Goal: Task Accomplishment & Management: Manage account settings

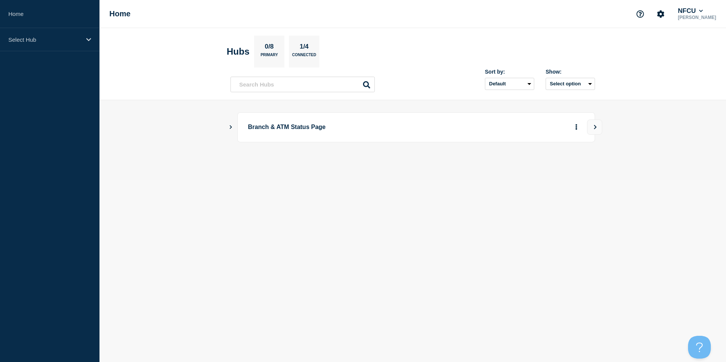
click at [229, 127] on icon "Show Connected Hubs" at bounding box center [230, 127] width 5 height 4
click at [517, 165] on button "Create incident" at bounding box center [504, 165] width 46 height 15
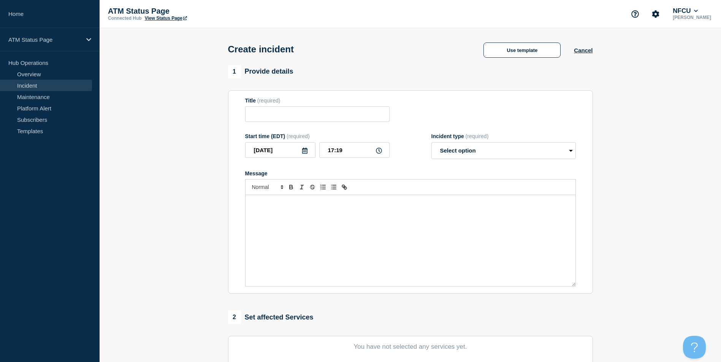
click at [552, 169] on form "Title (required) Start time (EDT) (required) 2025-09-04 17:19 Incident type (re…" at bounding box center [410, 193] width 331 height 190
click at [582, 52] on button "Cancel" at bounding box center [583, 50] width 19 height 6
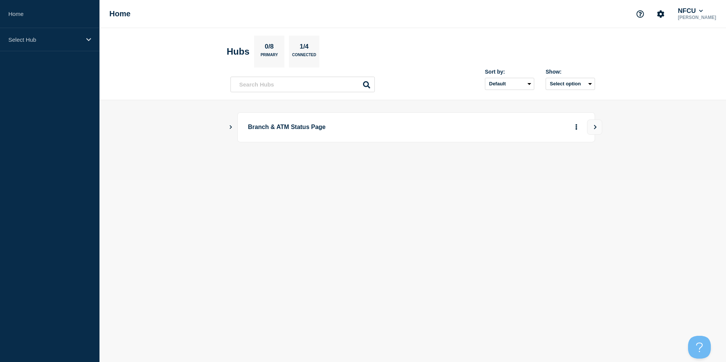
click at [230, 128] on icon "Show Connected Hubs" at bounding box center [230, 127] width 5 height 4
click at [560, 164] on button "See overview" at bounding box center [550, 165] width 40 height 15
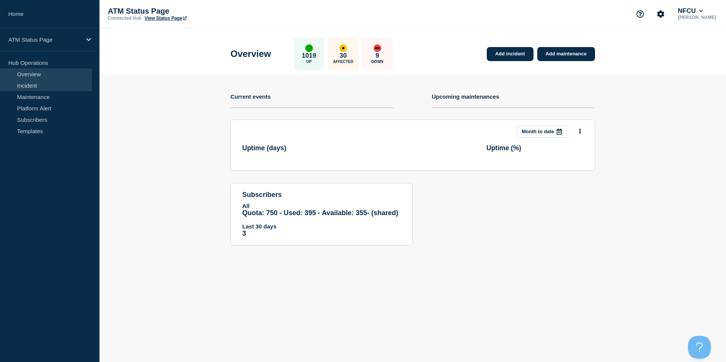
click at [35, 87] on link "Incident" at bounding box center [46, 85] width 92 height 11
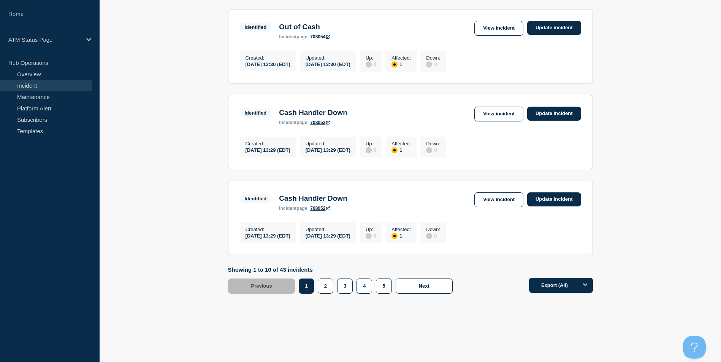
scroll to position [776, 0]
click at [364, 289] on button "4" at bounding box center [364, 286] width 16 height 15
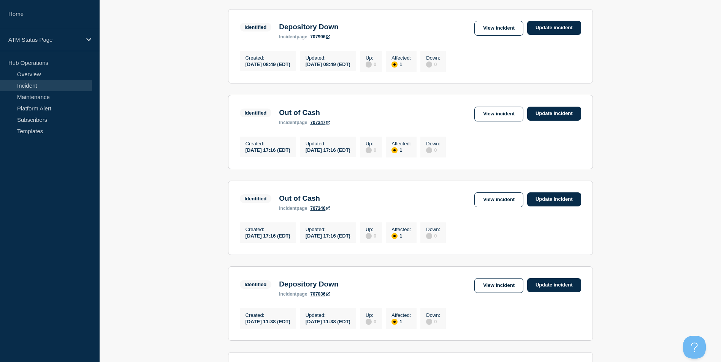
scroll to position [396, 0]
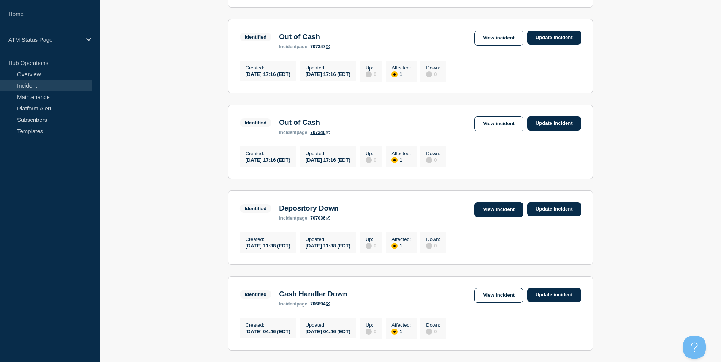
click at [486, 217] on link "View incident" at bounding box center [498, 210] width 49 height 15
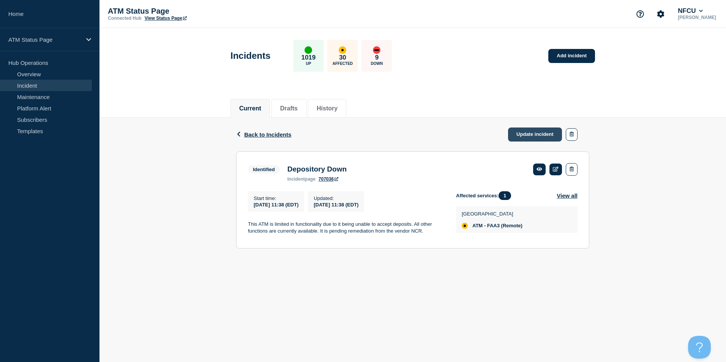
click at [534, 133] on link "Update incident" at bounding box center [535, 135] width 54 height 14
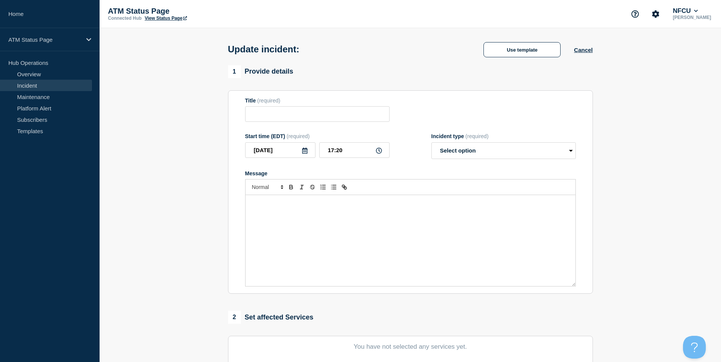
type input "Depository Down"
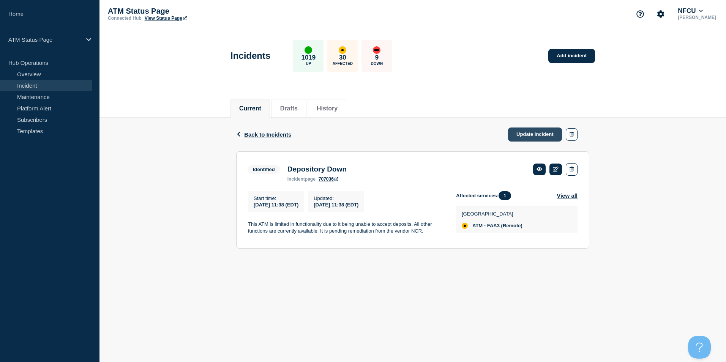
click at [532, 131] on link "Update incident" at bounding box center [535, 135] width 54 height 14
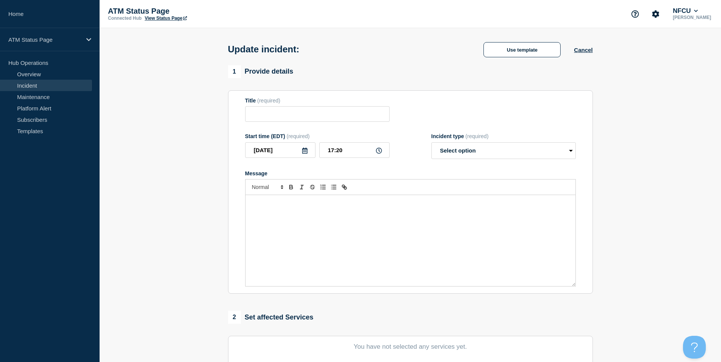
type input "Depository Down"
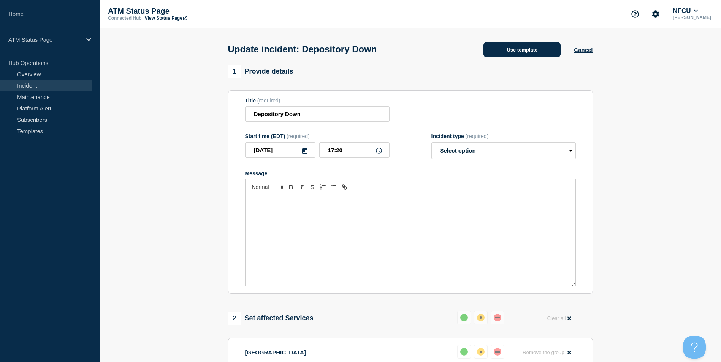
click at [506, 54] on button "Use template" at bounding box center [521, 49] width 77 height 15
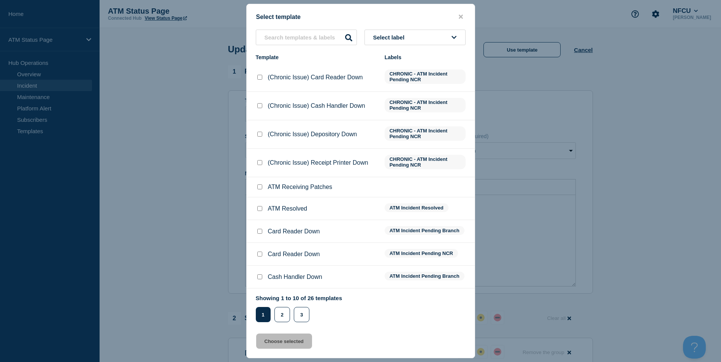
click at [259, 209] on input "ATM Resolved checkbox" at bounding box center [259, 208] width 5 height 5
checkbox input "true"
click at [287, 345] on button "Choose selected" at bounding box center [284, 341] width 56 height 15
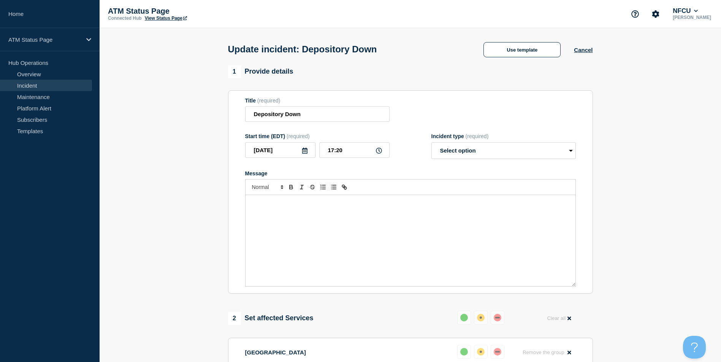
select select "resolved"
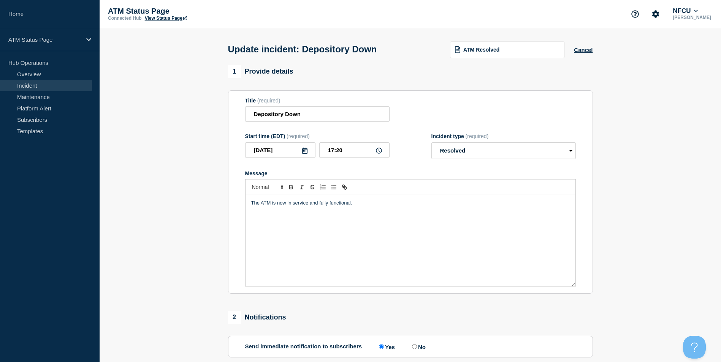
scroll to position [124, 0]
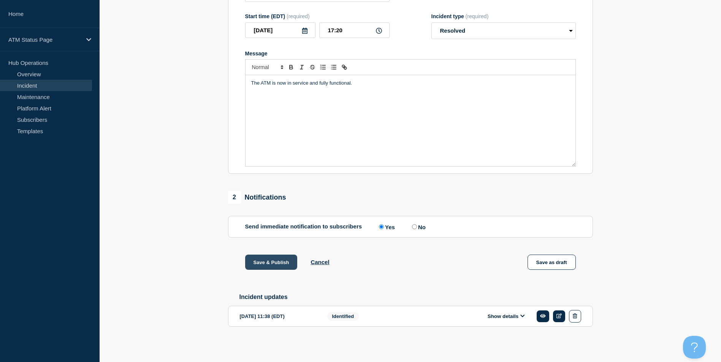
click at [270, 264] on button "Save & Publish" at bounding box center [271, 262] width 52 height 15
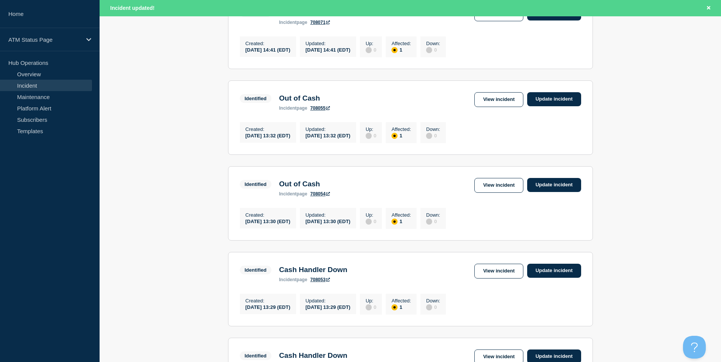
scroll to position [792, 0]
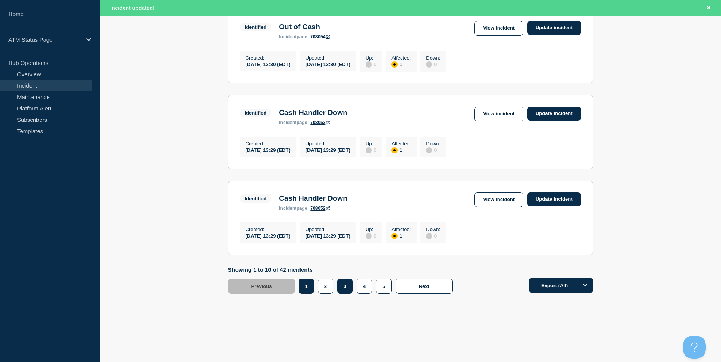
click at [350, 285] on button "3" at bounding box center [345, 286] width 16 height 15
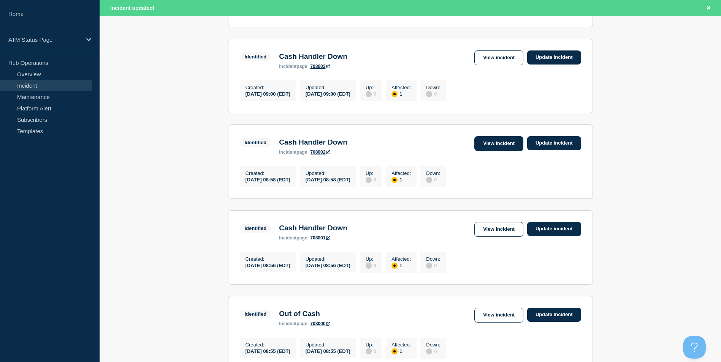
click at [492, 151] on link "View incident" at bounding box center [498, 143] width 49 height 15
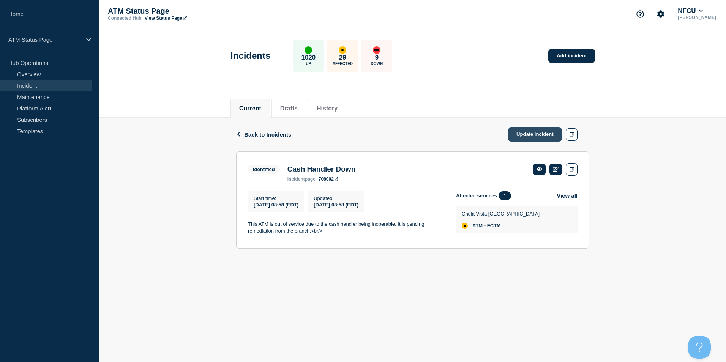
click at [538, 138] on link "Update incident" at bounding box center [535, 135] width 54 height 14
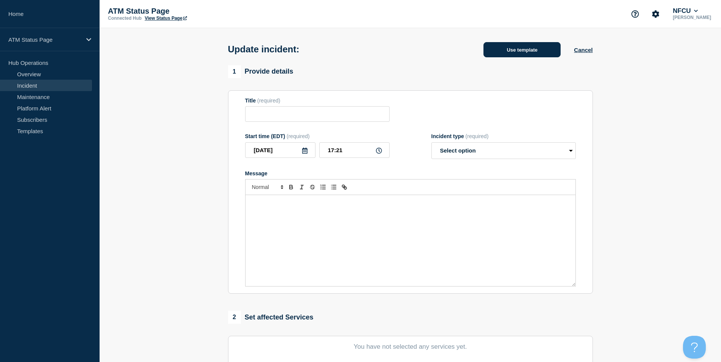
click at [532, 55] on button "Use template" at bounding box center [521, 49] width 77 height 15
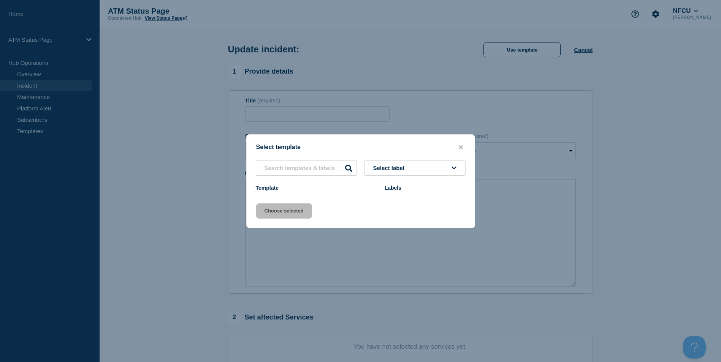
type input "Cash Handler Down"
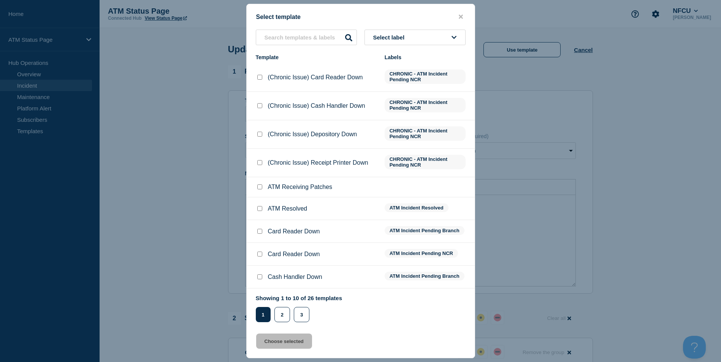
click at [260, 211] on input "ATM Resolved checkbox" at bounding box center [259, 208] width 5 height 5
checkbox input "true"
click at [283, 343] on button "Choose selected" at bounding box center [284, 341] width 56 height 15
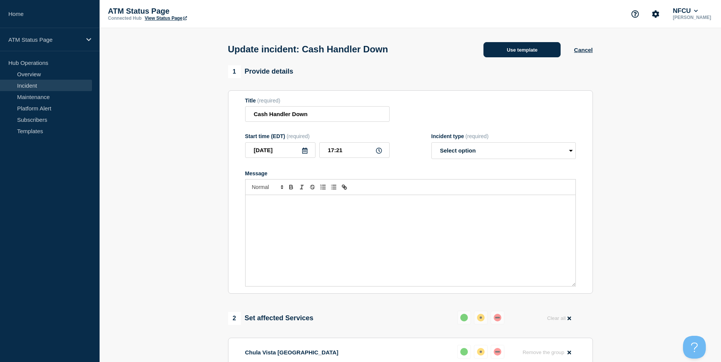
click at [525, 51] on button "Use template" at bounding box center [521, 49] width 77 height 15
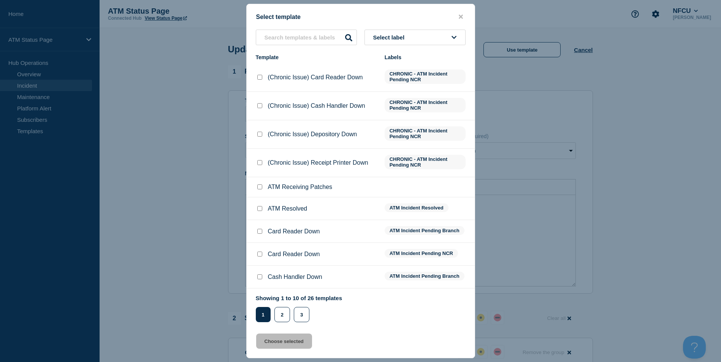
click at [261, 209] on input "ATM Resolved checkbox" at bounding box center [259, 208] width 5 height 5
checkbox input "true"
click at [293, 344] on button "Choose selected" at bounding box center [284, 341] width 56 height 15
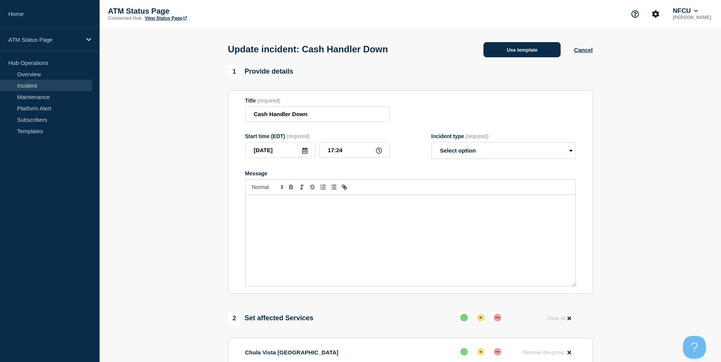
click at [535, 47] on button "Use template" at bounding box center [521, 49] width 77 height 15
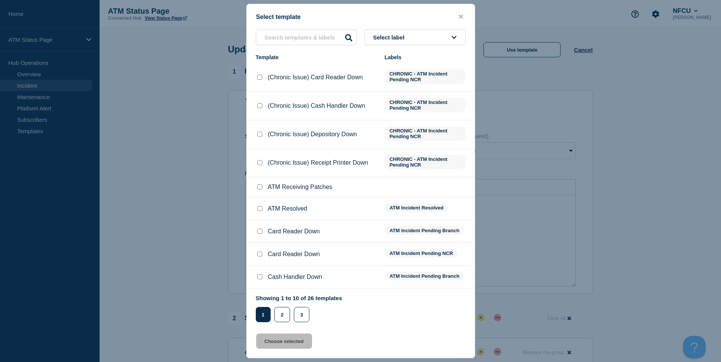
click at [261, 211] on input "ATM Resolved checkbox" at bounding box center [259, 208] width 5 height 5
checkbox input "true"
click at [289, 344] on button "Choose selected" at bounding box center [284, 341] width 56 height 15
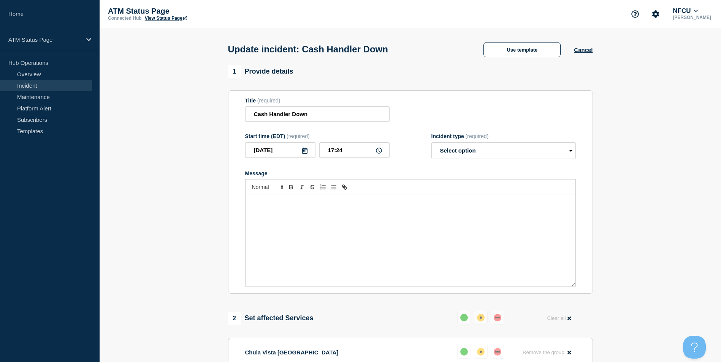
select select "resolved"
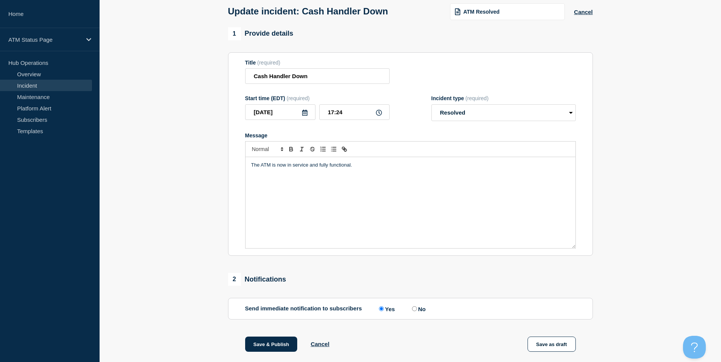
scroll to position [124, 0]
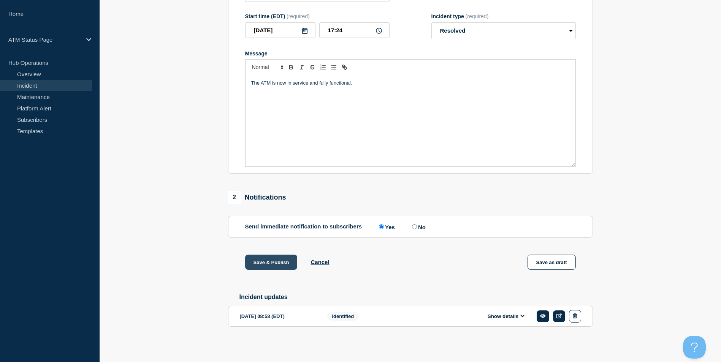
click at [269, 262] on button "Save & Publish" at bounding box center [271, 262] width 52 height 15
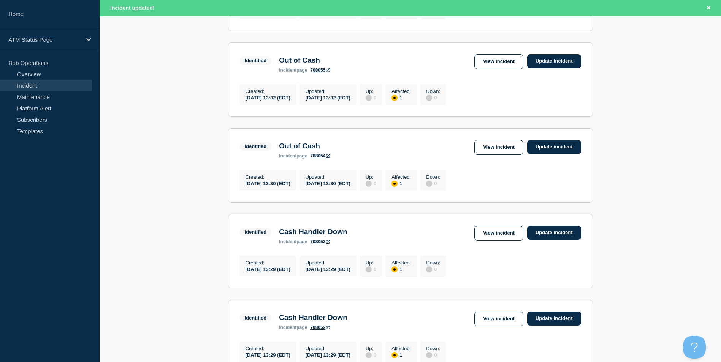
scroll to position [792, 0]
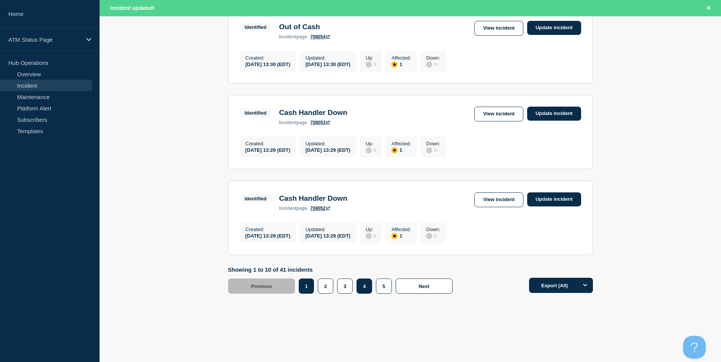
click at [361, 290] on button "4" at bounding box center [364, 286] width 16 height 15
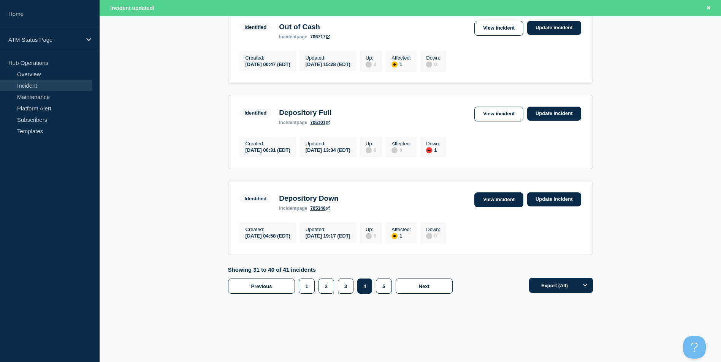
click at [491, 200] on link "View incident" at bounding box center [498, 200] width 49 height 15
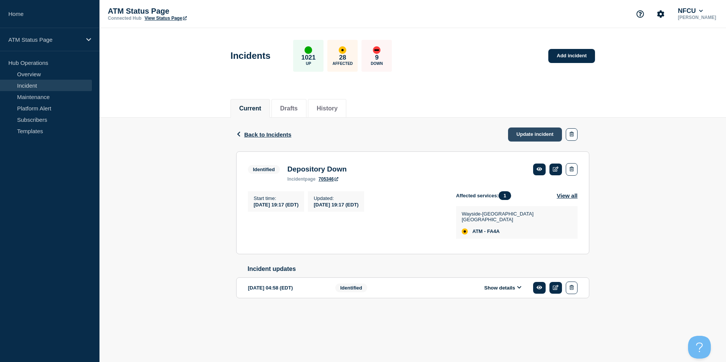
click at [542, 133] on link "Update incident" at bounding box center [535, 135] width 54 height 14
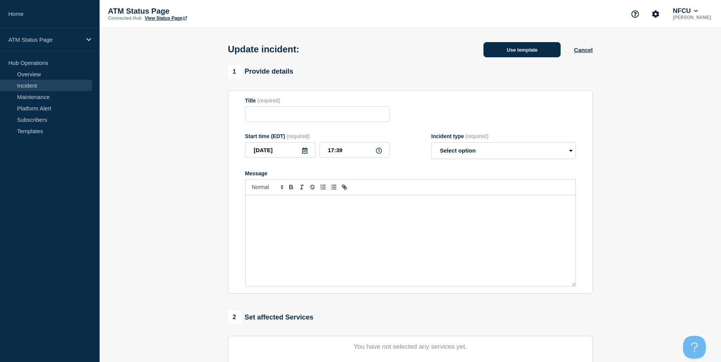
click at [532, 53] on button "Use template" at bounding box center [521, 49] width 77 height 15
type input "Depository Down"
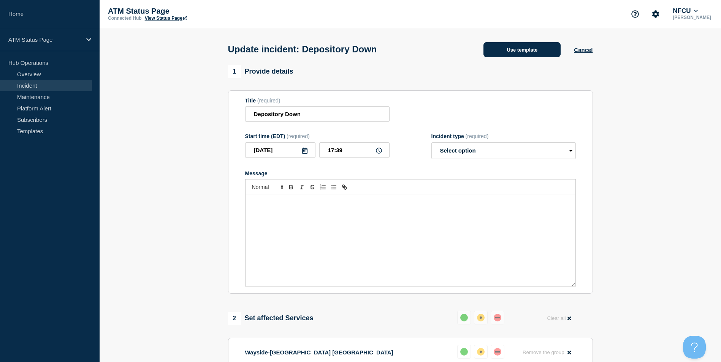
click at [524, 52] on button "Use template" at bounding box center [521, 49] width 77 height 15
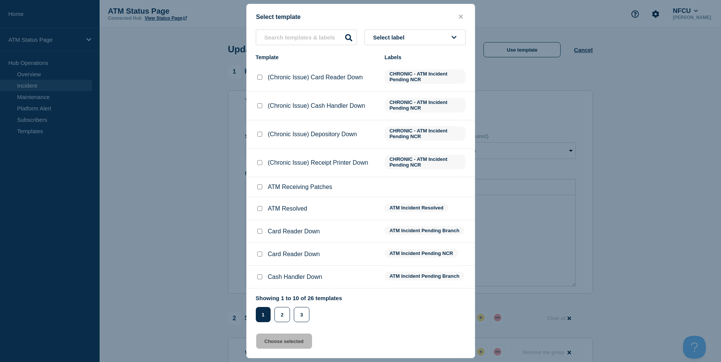
click at [260, 209] on input "ATM Resolved checkbox" at bounding box center [259, 208] width 5 height 5
checkbox input "true"
click at [283, 347] on button "Choose selected" at bounding box center [284, 341] width 56 height 15
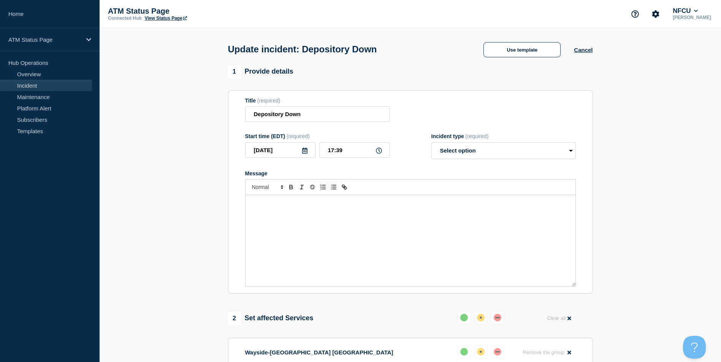
select select "resolved"
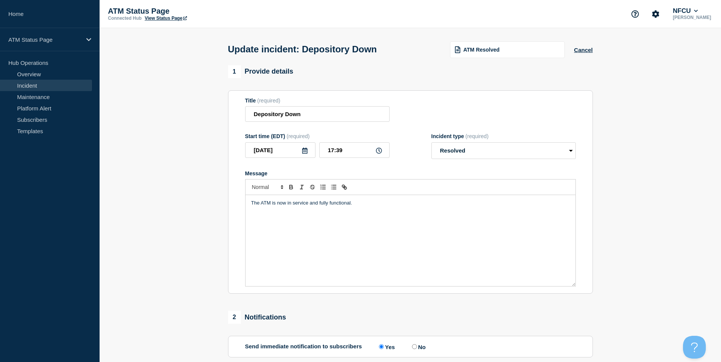
scroll to position [149, 0]
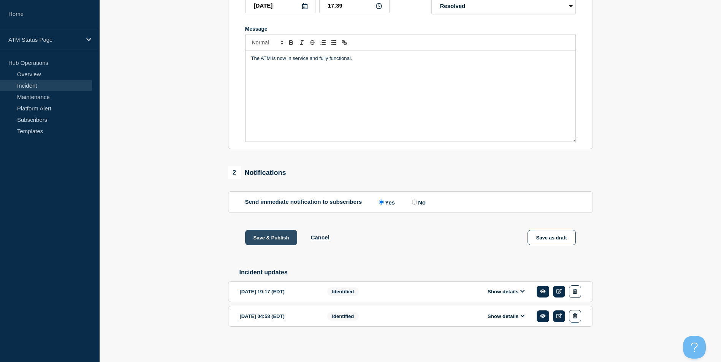
click at [261, 239] on button "Save & Publish" at bounding box center [271, 237] width 52 height 15
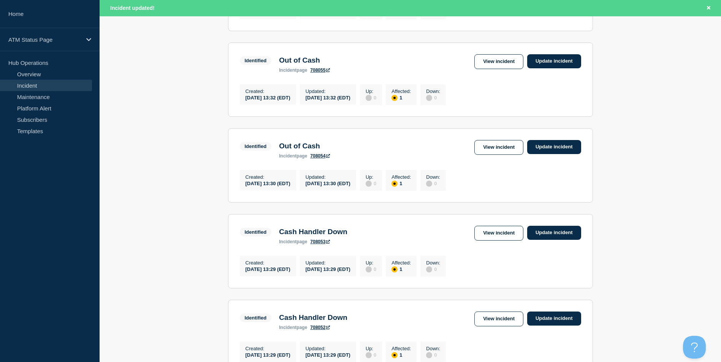
scroll to position [792, 0]
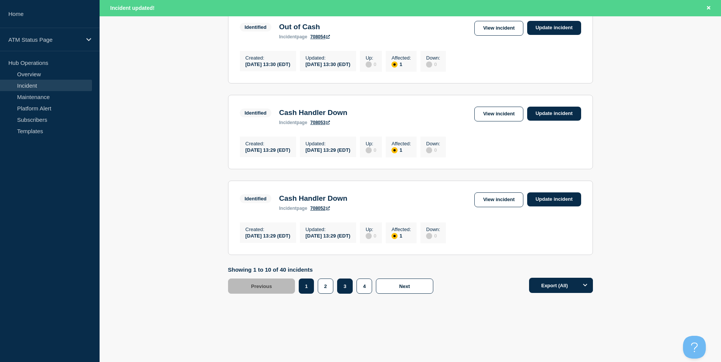
click at [346, 284] on button "3" at bounding box center [345, 286] width 16 height 15
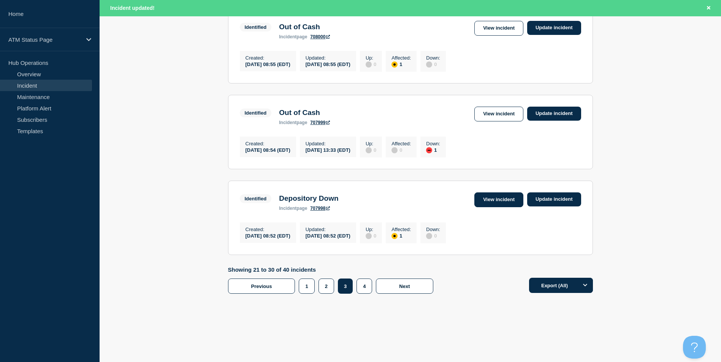
click at [494, 197] on link "View incident" at bounding box center [498, 200] width 49 height 15
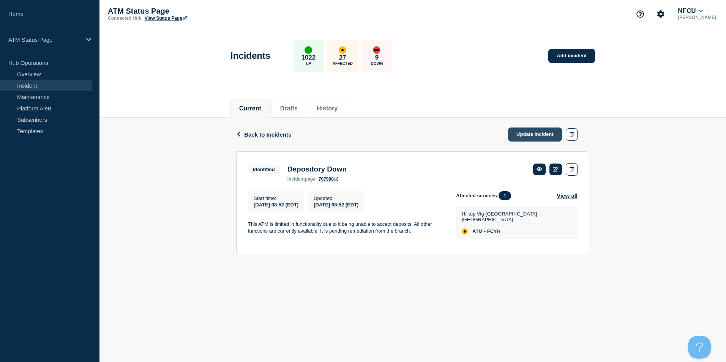
click at [542, 136] on link "Update incident" at bounding box center [535, 135] width 54 height 14
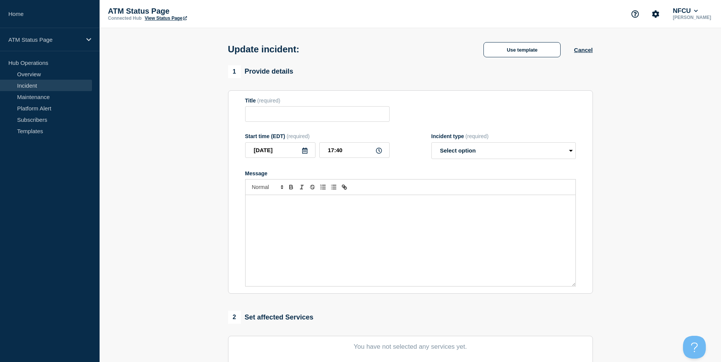
type input "Depository Down"
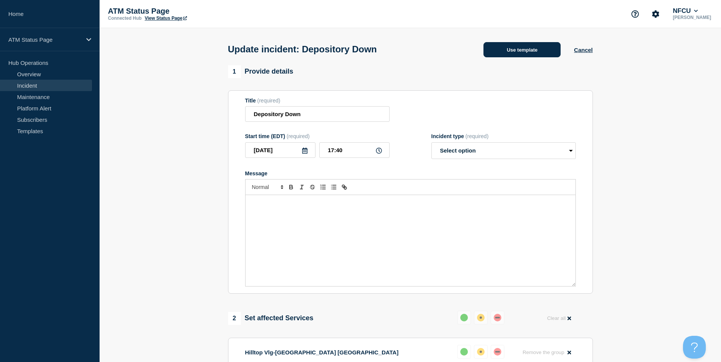
click at [528, 48] on button "Use template" at bounding box center [521, 49] width 77 height 15
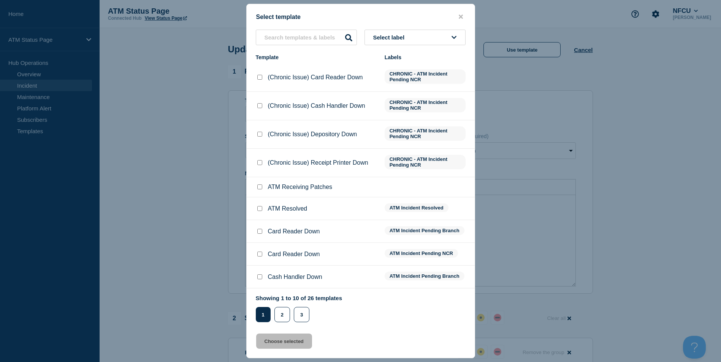
click at [258, 210] on input "ATM Resolved checkbox" at bounding box center [259, 208] width 5 height 5
checkbox input "true"
click at [280, 344] on button "Choose selected" at bounding box center [284, 341] width 56 height 15
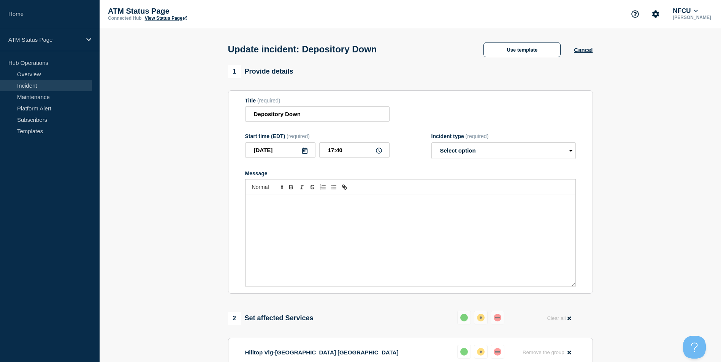
select select "resolved"
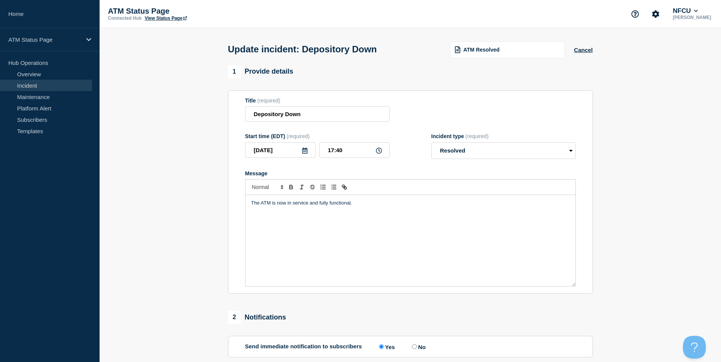
scroll to position [124, 0]
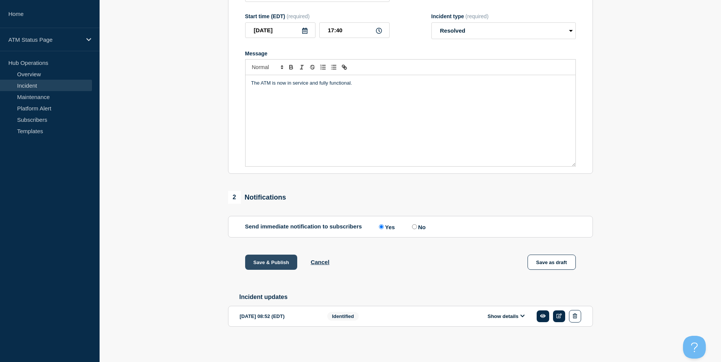
click at [276, 261] on button "Save & Publish" at bounding box center [271, 262] width 52 height 15
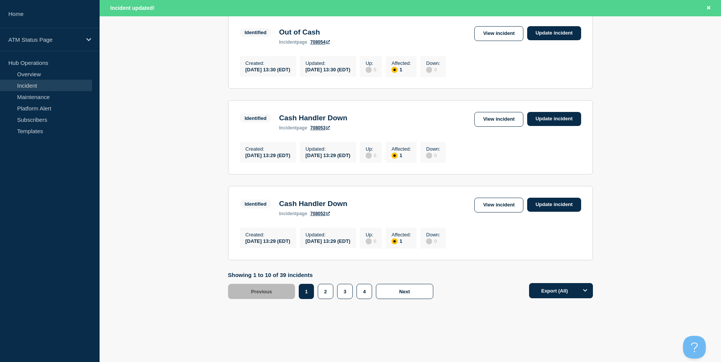
scroll to position [792, 0]
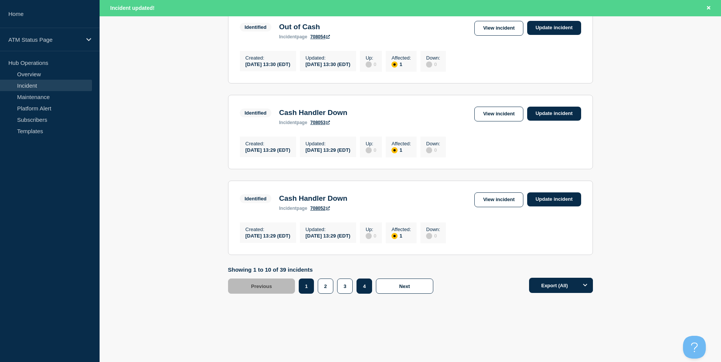
click at [366, 285] on button "4" at bounding box center [364, 286] width 16 height 15
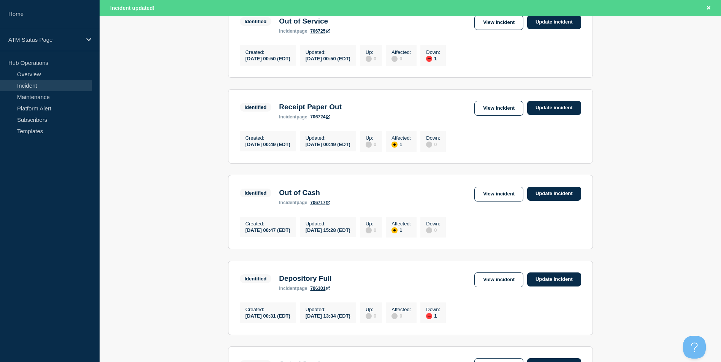
scroll to position [475, 0]
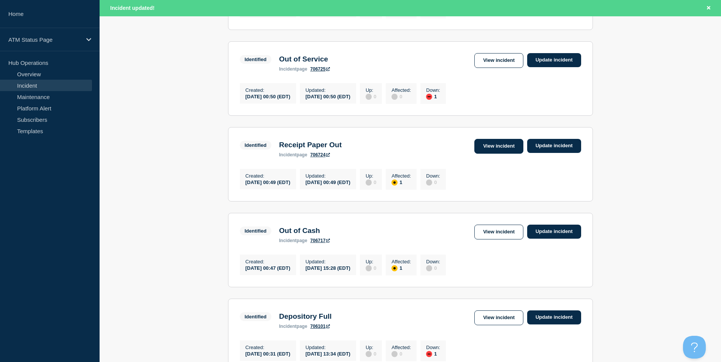
click at [487, 154] on link "View incident" at bounding box center [498, 146] width 49 height 15
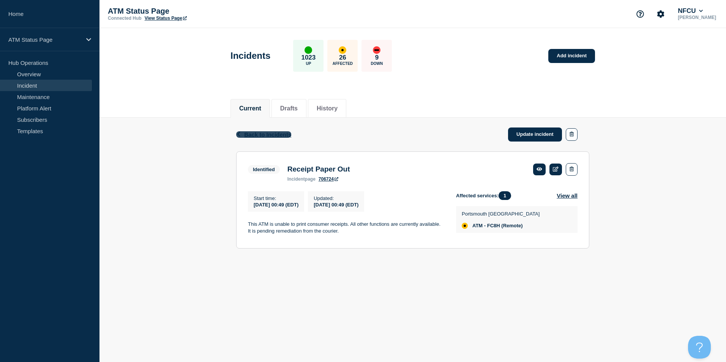
click at [258, 134] on span "Back to Incidents" at bounding box center [267, 134] width 47 height 6
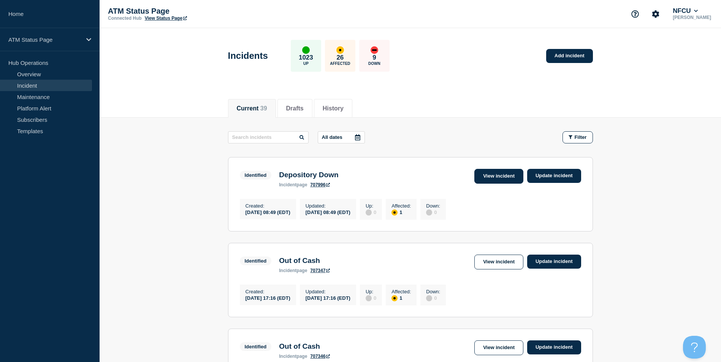
click at [498, 175] on link "View incident" at bounding box center [498, 176] width 49 height 15
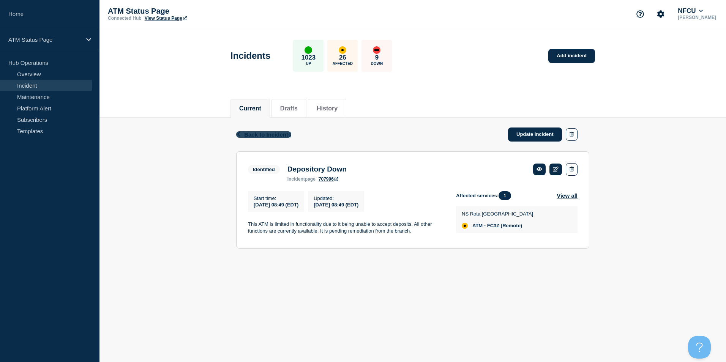
click at [277, 136] on span "Back to Incidents" at bounding box center [267, 134] width 47 height 6
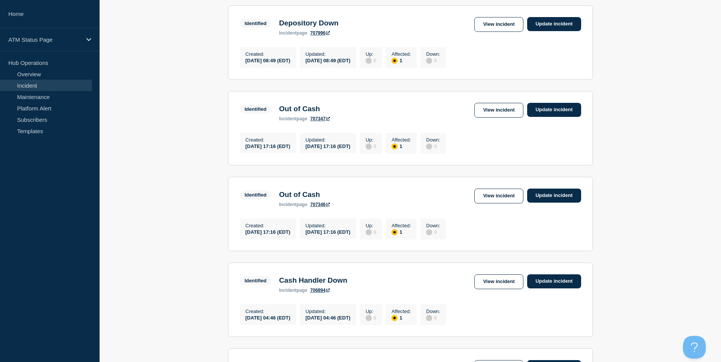
scroll to position [304, 0]
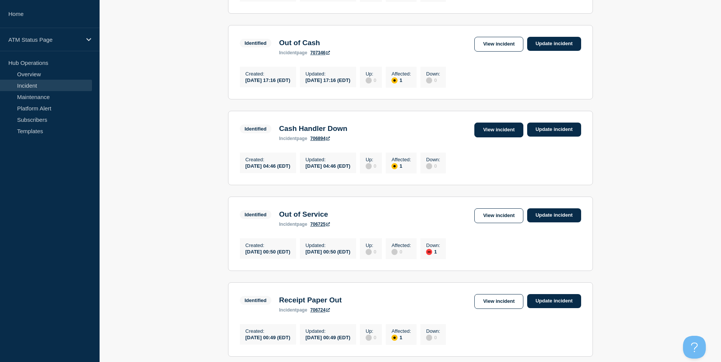
click at [509, 138] on link "View incident" at bounding box center [498, 130] width 49 height 15
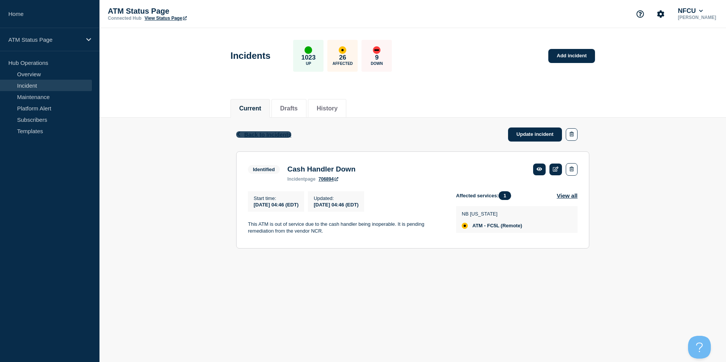
click at [277, 131] on span "Back to Incidents" at bounding box center [267, 134] width 47 height 6
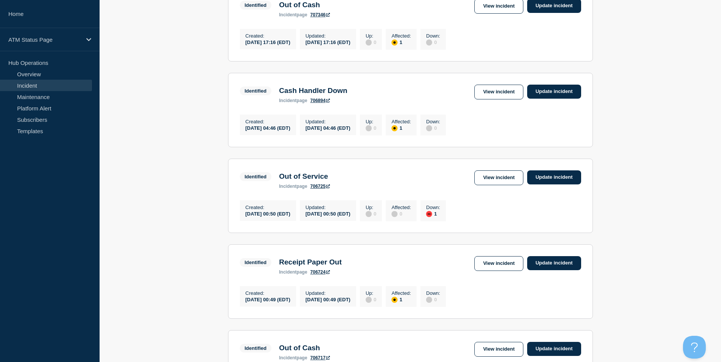
scroll to position [494, 0]
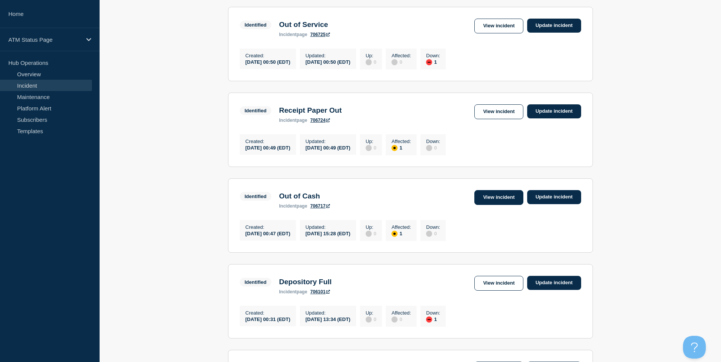
click at [494, 205] on link "View incident" at bounding box center [498, 197] width 49 height 15
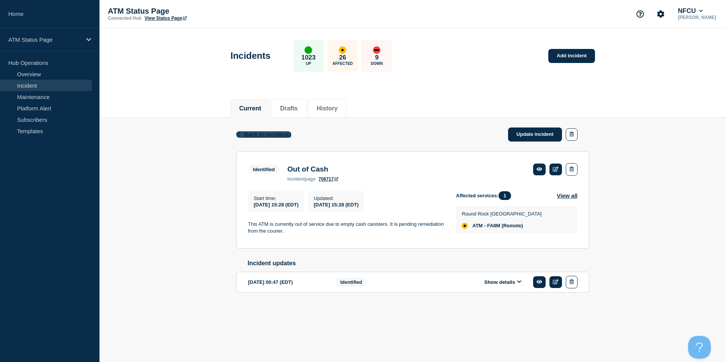
click at [259, 135] on span "Back to Incidents" at bounding box center [267, 134] width 47 height 6
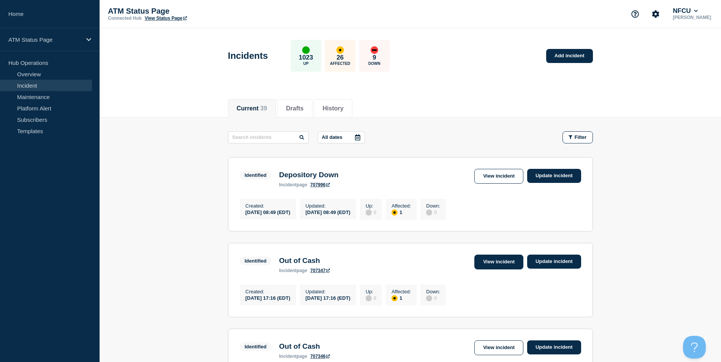
click at [507, 264] on link "View incident" at bounding box center [498, 262] width 49 height 15
